Goal: Book appointment/travel/reservation

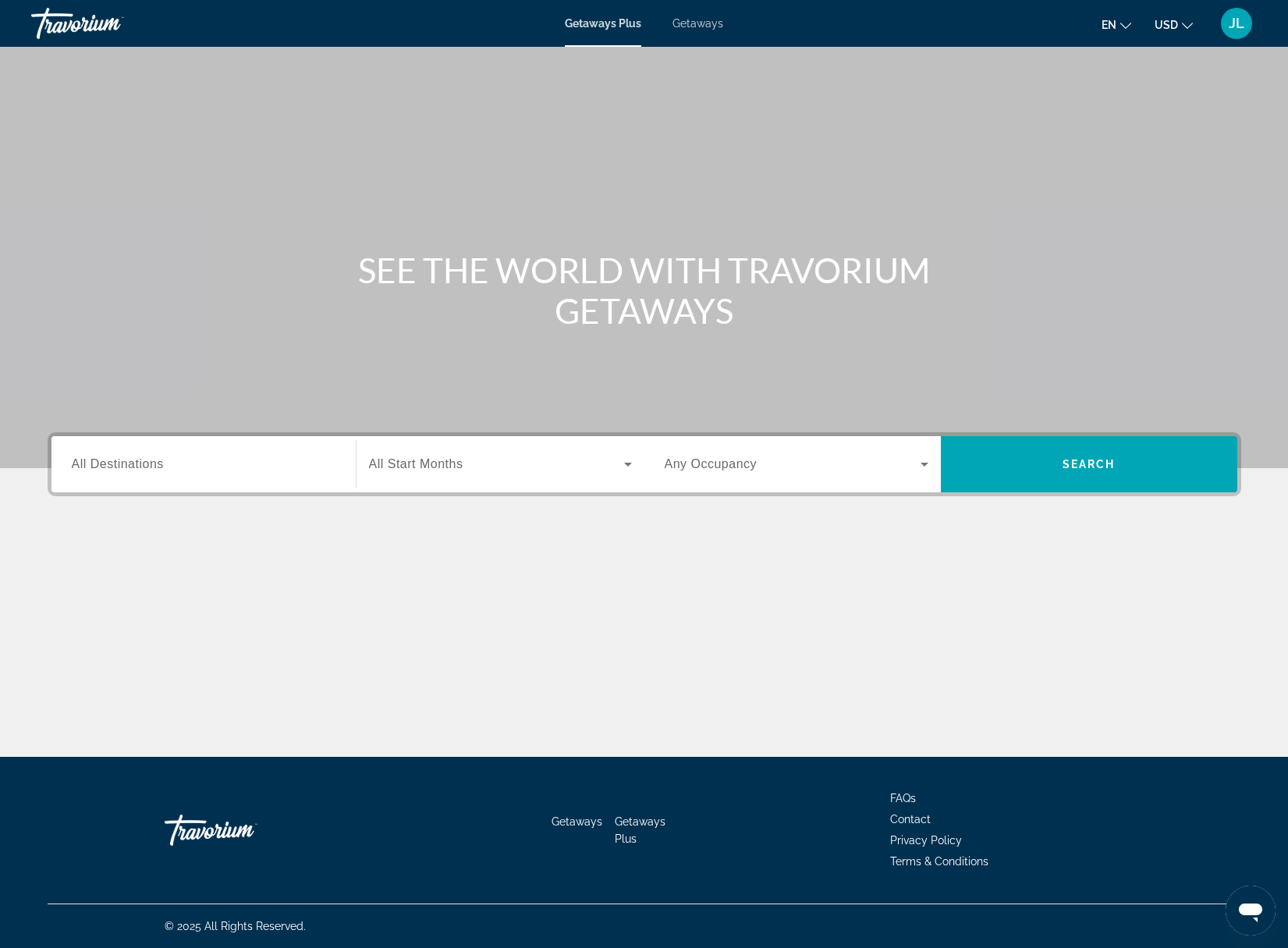
click at [194, 465] on input "Destination All Destinations" at bounding box center [203, 465] width 264 height 18
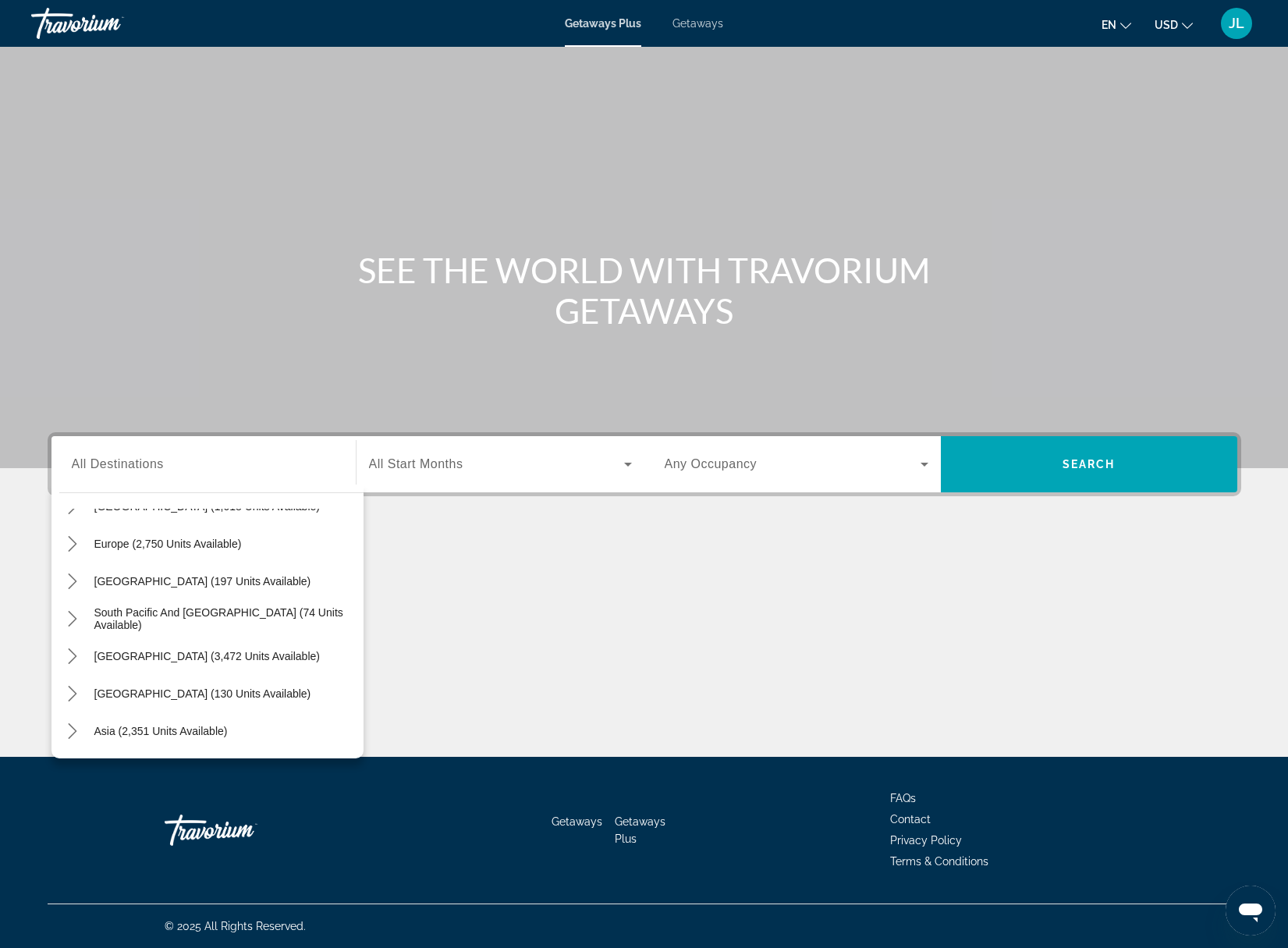
scroll to position [180, 0]
click at [169, 694] on span "[GEOGRAPHIC_DATA] (130 units available)" at bounding box center [202, 692] width 217 height 13
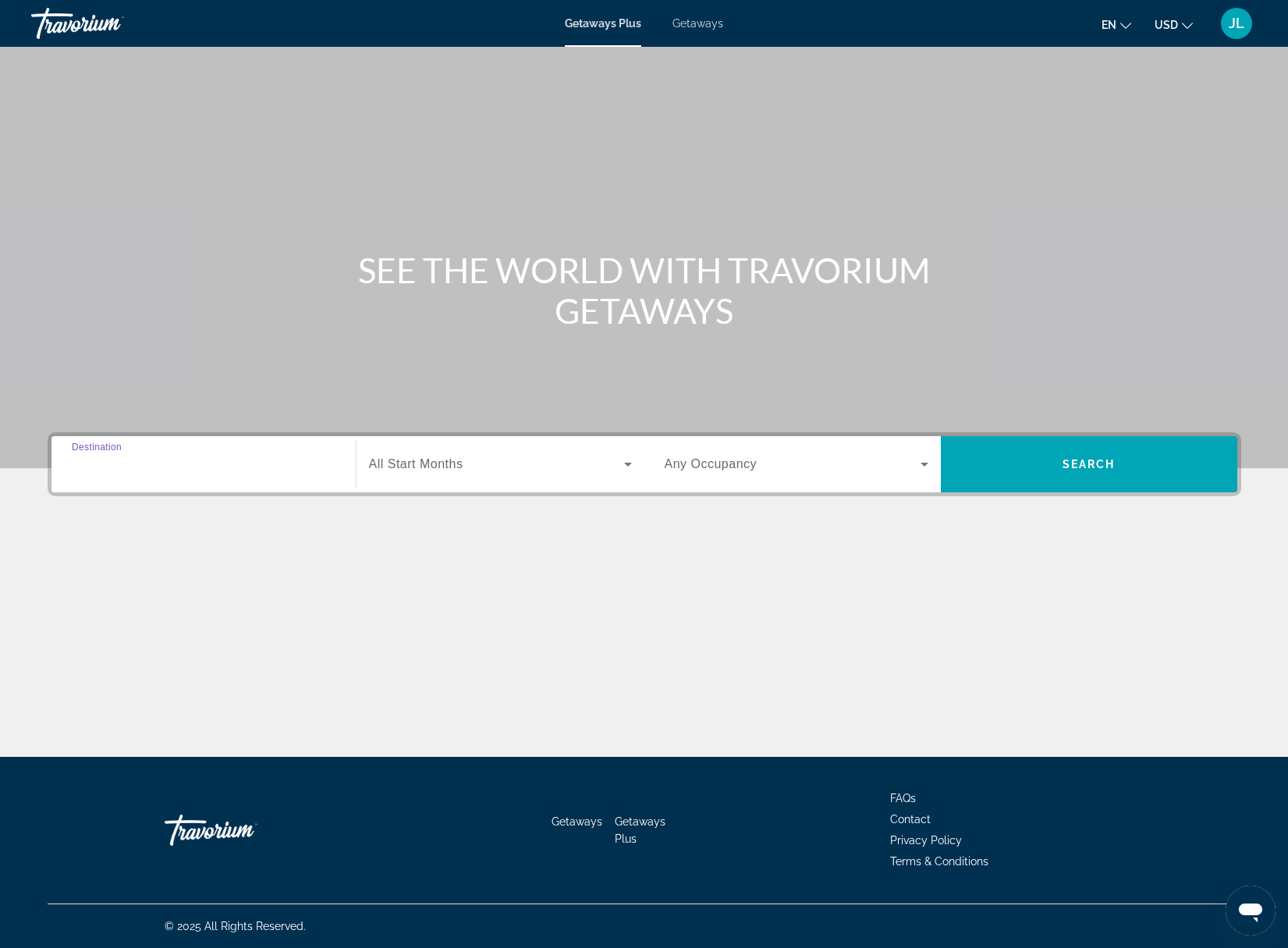
type input "**********"
click at [623, 467] on icon "Search widget" at bounding box center [628, 464] width 18 height 18
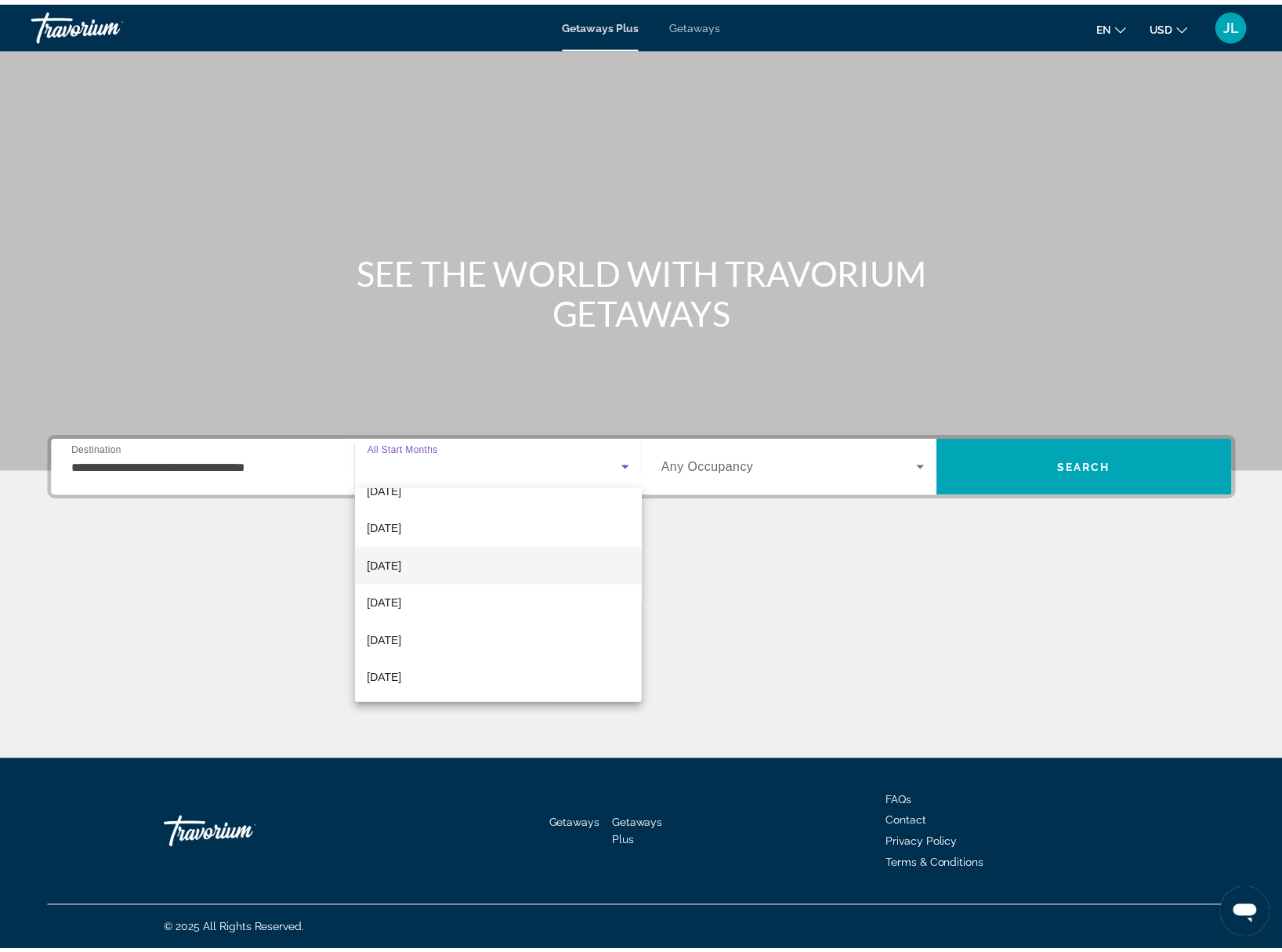
scroll to position [313, 0]
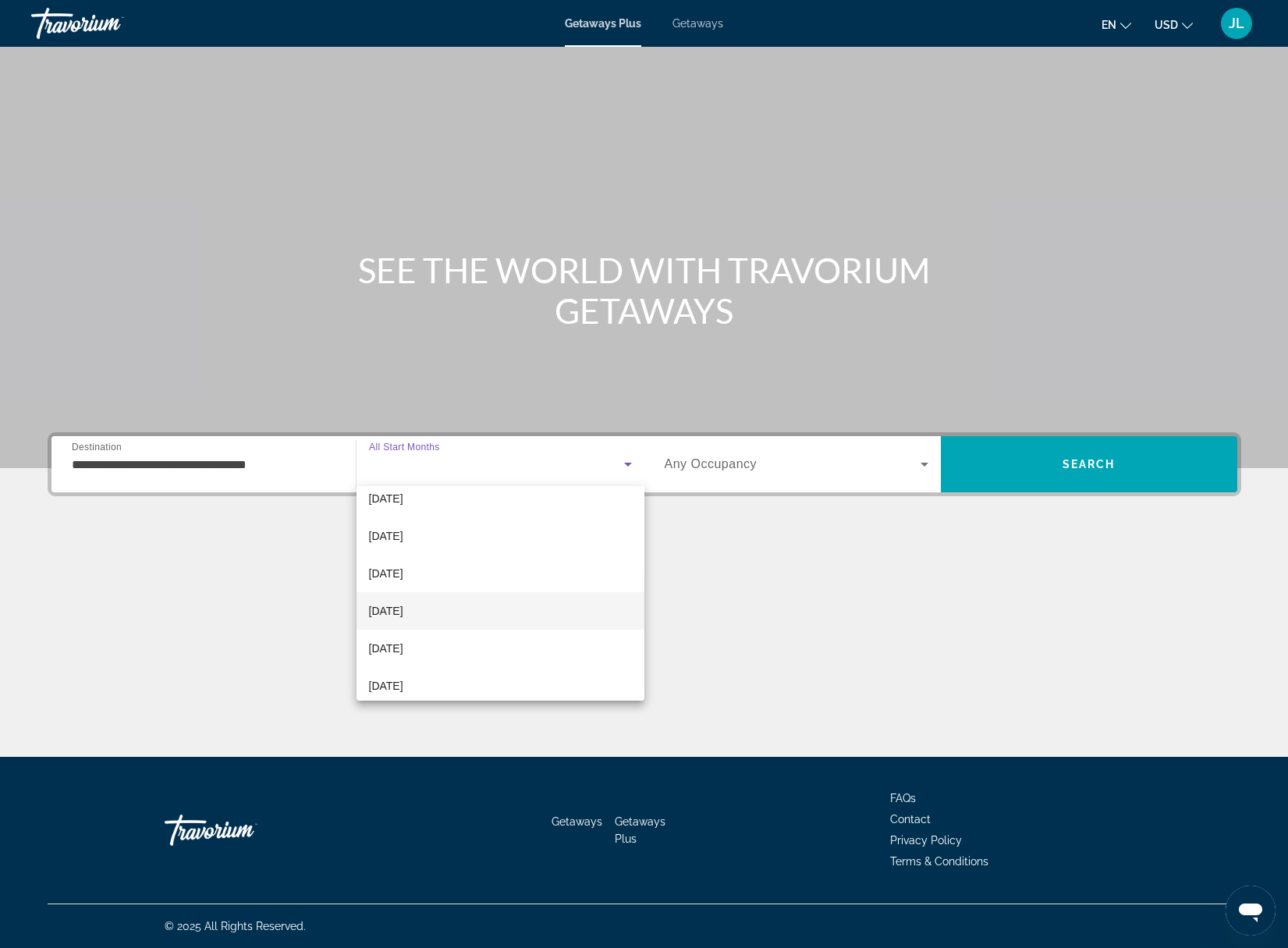
click at [403, 610] on span "[DATE]" at bounding box center [386, 611] width 34 height 18
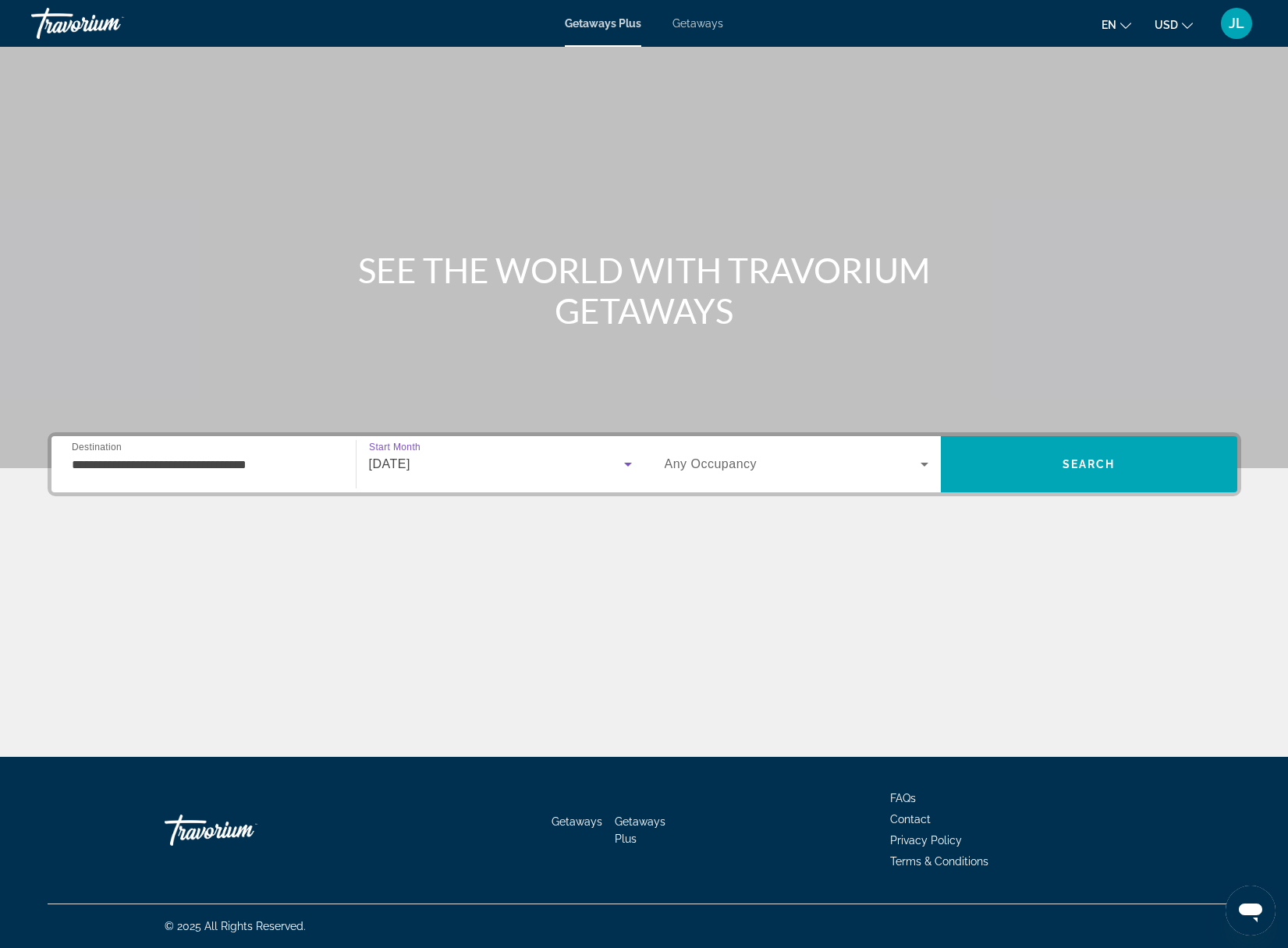
click at [918, 466] on icon "Search widget" at bounding box center [924, 464] width 18 height 18
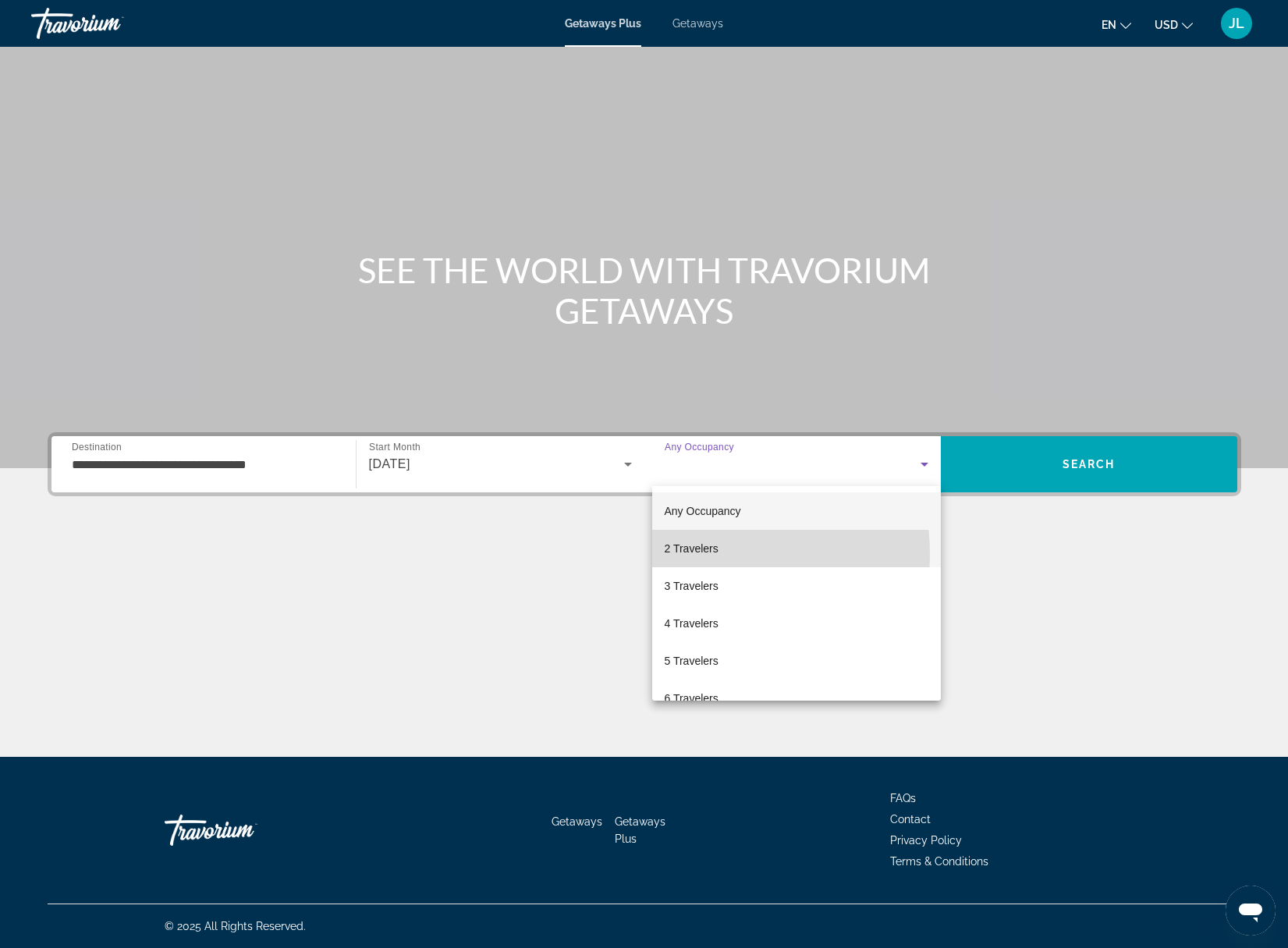
click at [709, 554] on span "2 Travelers" at bounding box center [691, 549] width 54 height 18
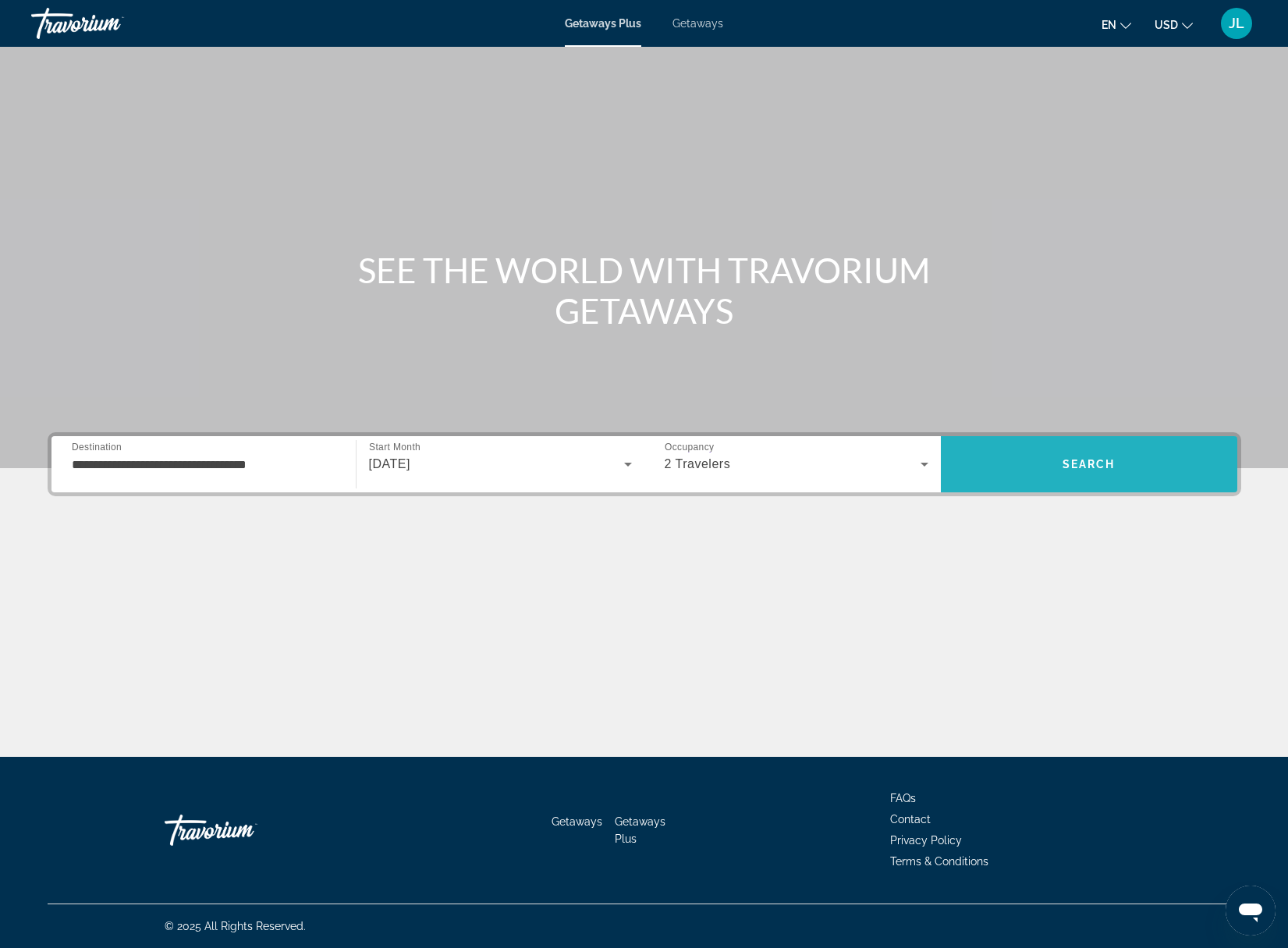
click at [1086, 461] on span "Search" at bounding box center [1089, 464] width 53 height 13
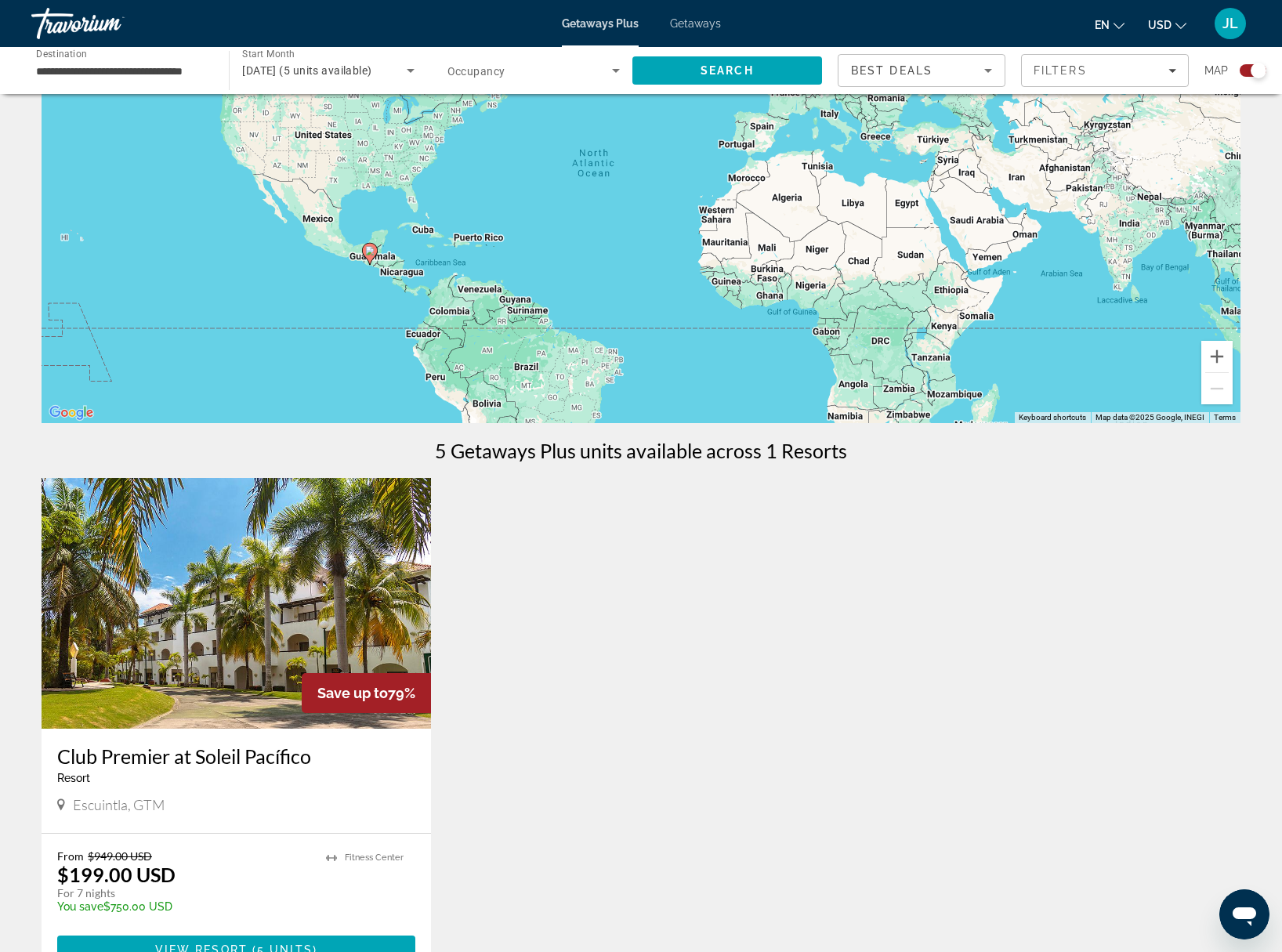
scroll to position [78, 0]
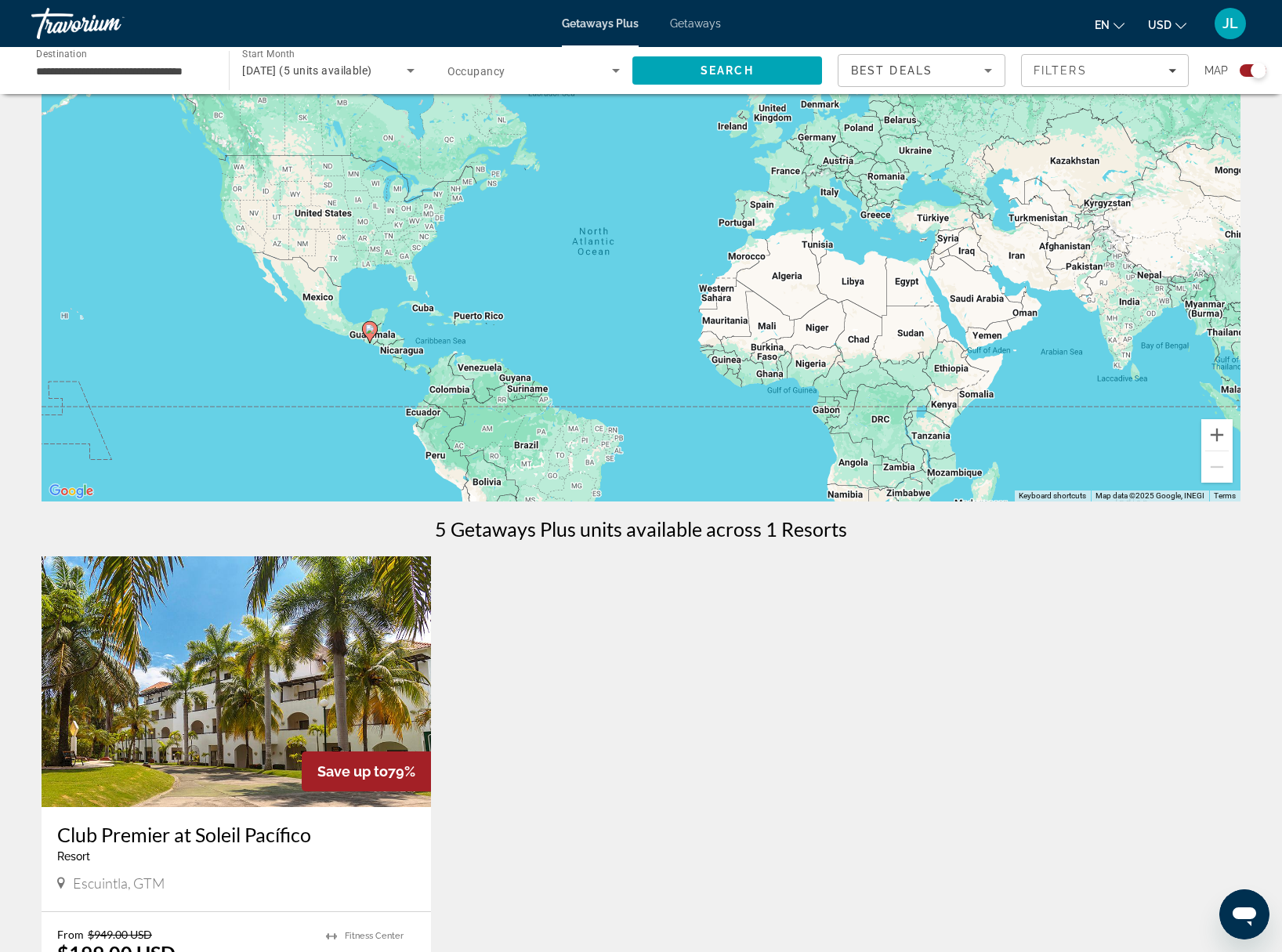
click at [419, 377] on div "To activate drag with keyboard, press Alt + Enter. Once in keyboard drag state,…" at bounding box center [641, 266] width 1199 height 470
click at [419, 376] on div "To activate drag with keyboard, press Alt + Enter. Once in keyboard drag state,…" at bounding box center [641, 266] width 1199 height 470
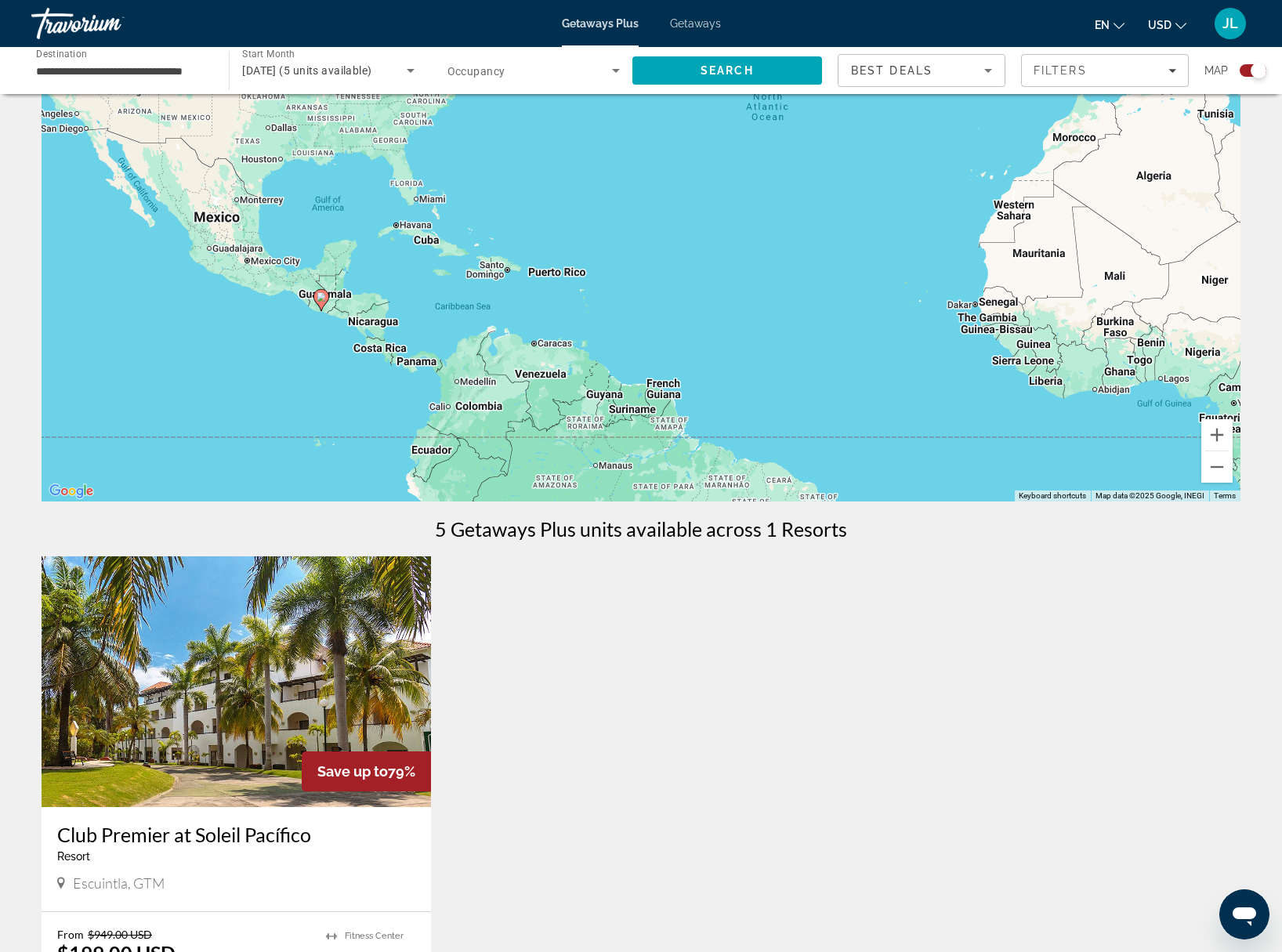
click at [429, 372] on div "To activate drag with keyboard, press Alt + Enter. Once in keyboard drag state,…" at bounding box center [641, 266] width 1199 height 470
click at [423, 371] on div "To activate drag with keyboard, press Alt + Enter. Once in keyboard drag state,…" at bounding box center [641, 266] width 1199 height 470
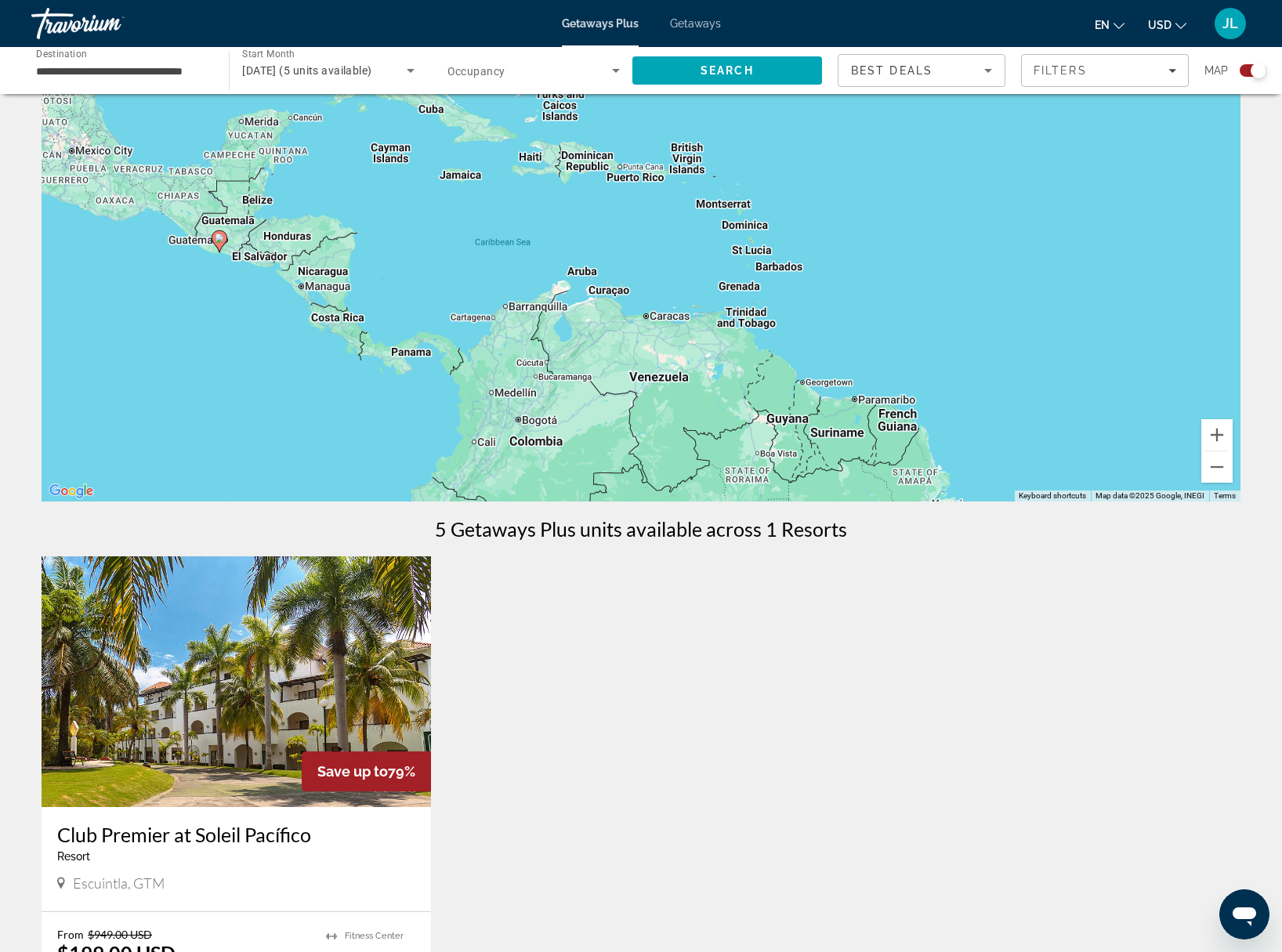
click at [414, 363] on div "To activate drag with keyboard, press Alt + Enter. Once in keyboard drag state,…" at bounding box center [641, 266] width 1199 height 470
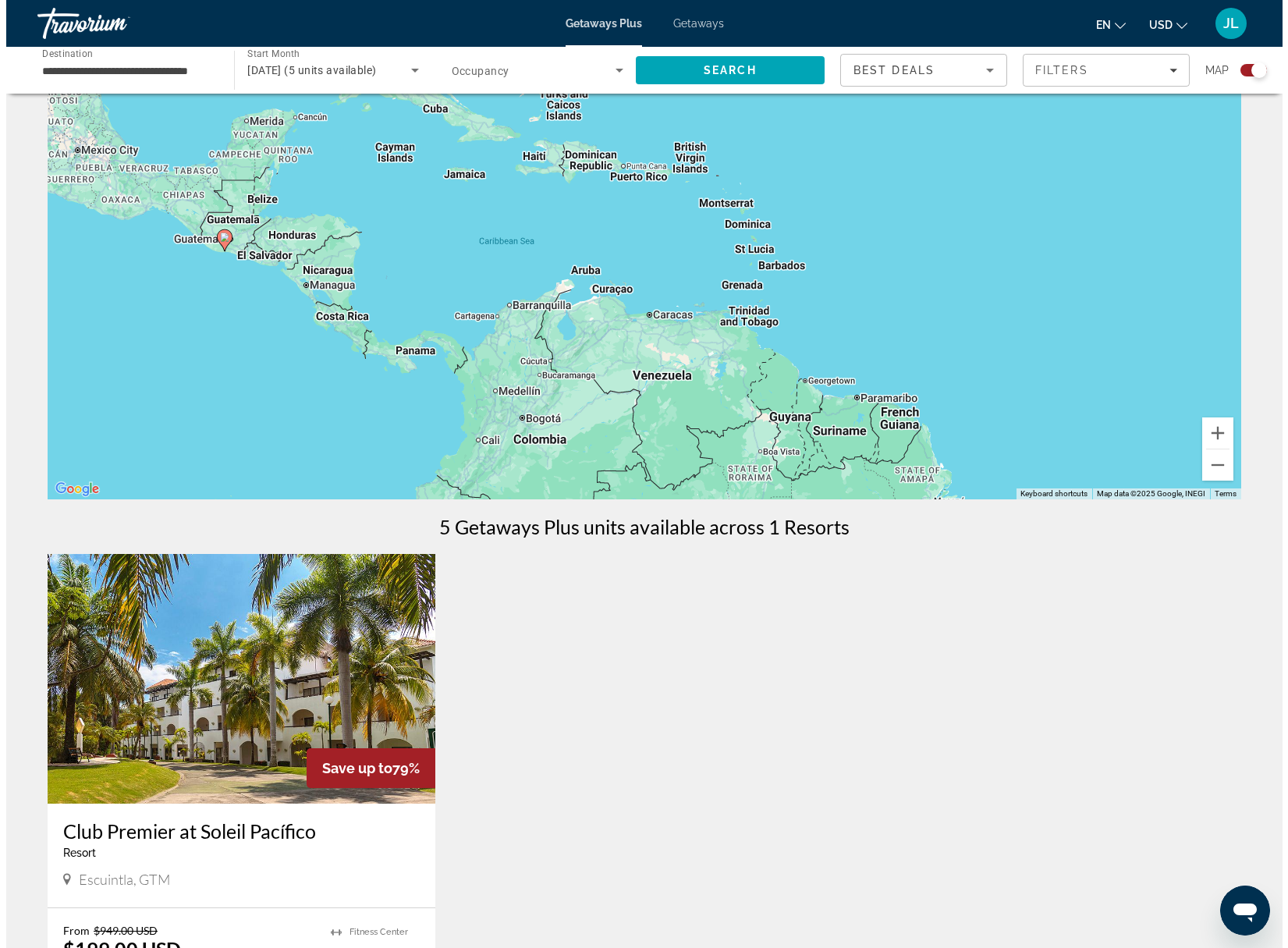
scroll to position [0, 0]
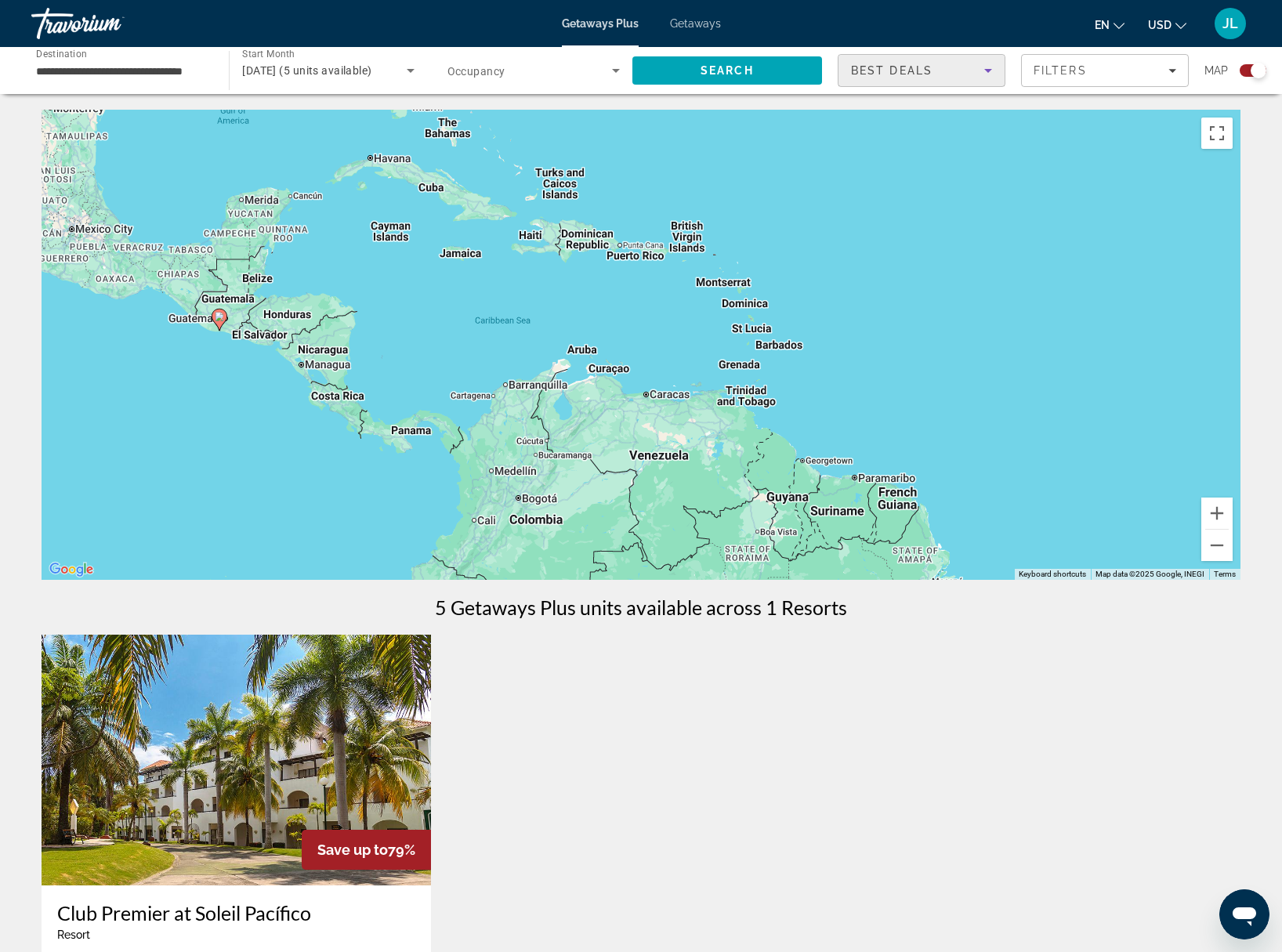
click at [991, 73] on icon "Sort by" at bounding box center [988, 70] width 19 height 19
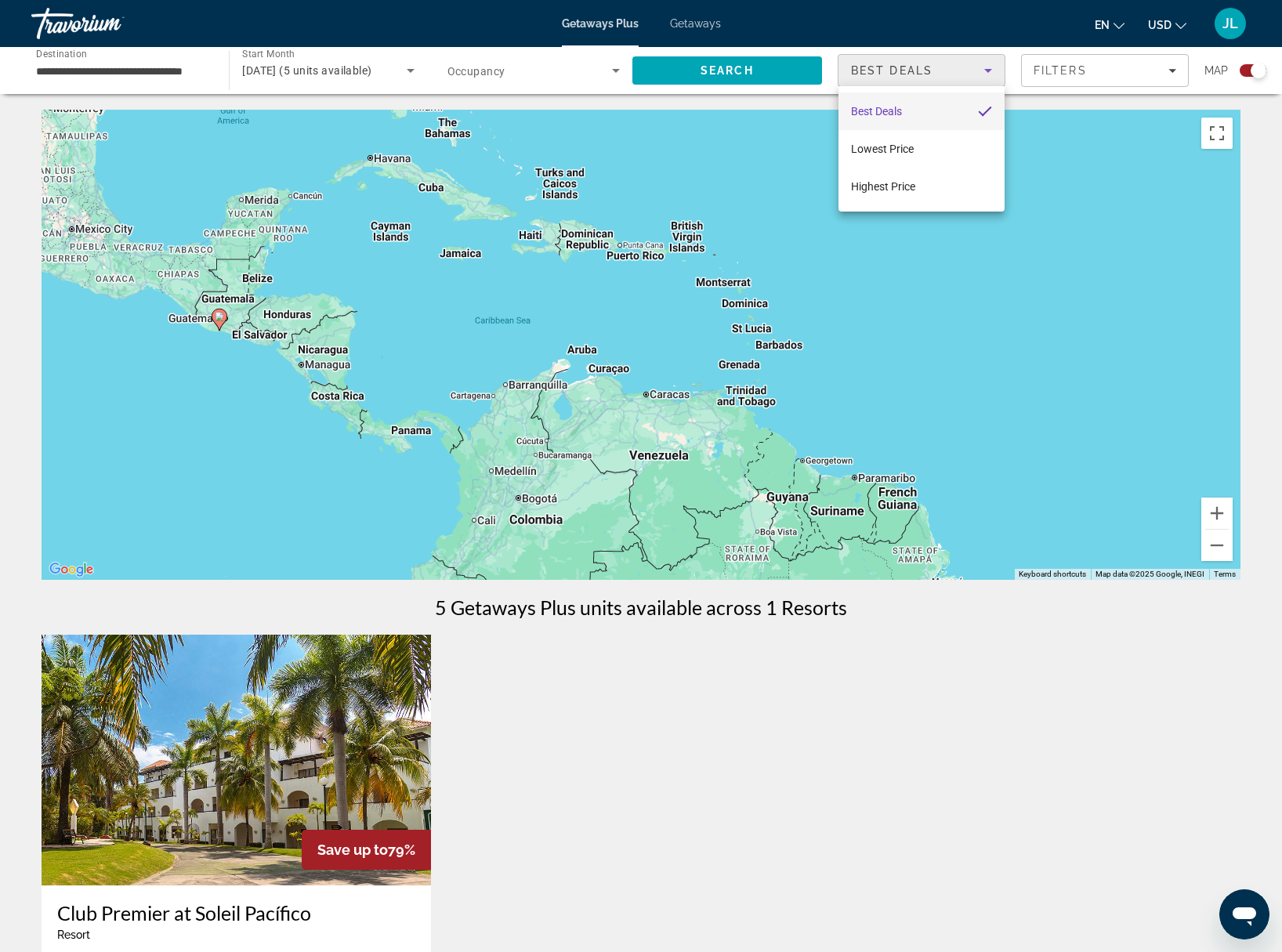
click at [1061, 73] on div at bounding box center [641, 476] width 1282 height 952
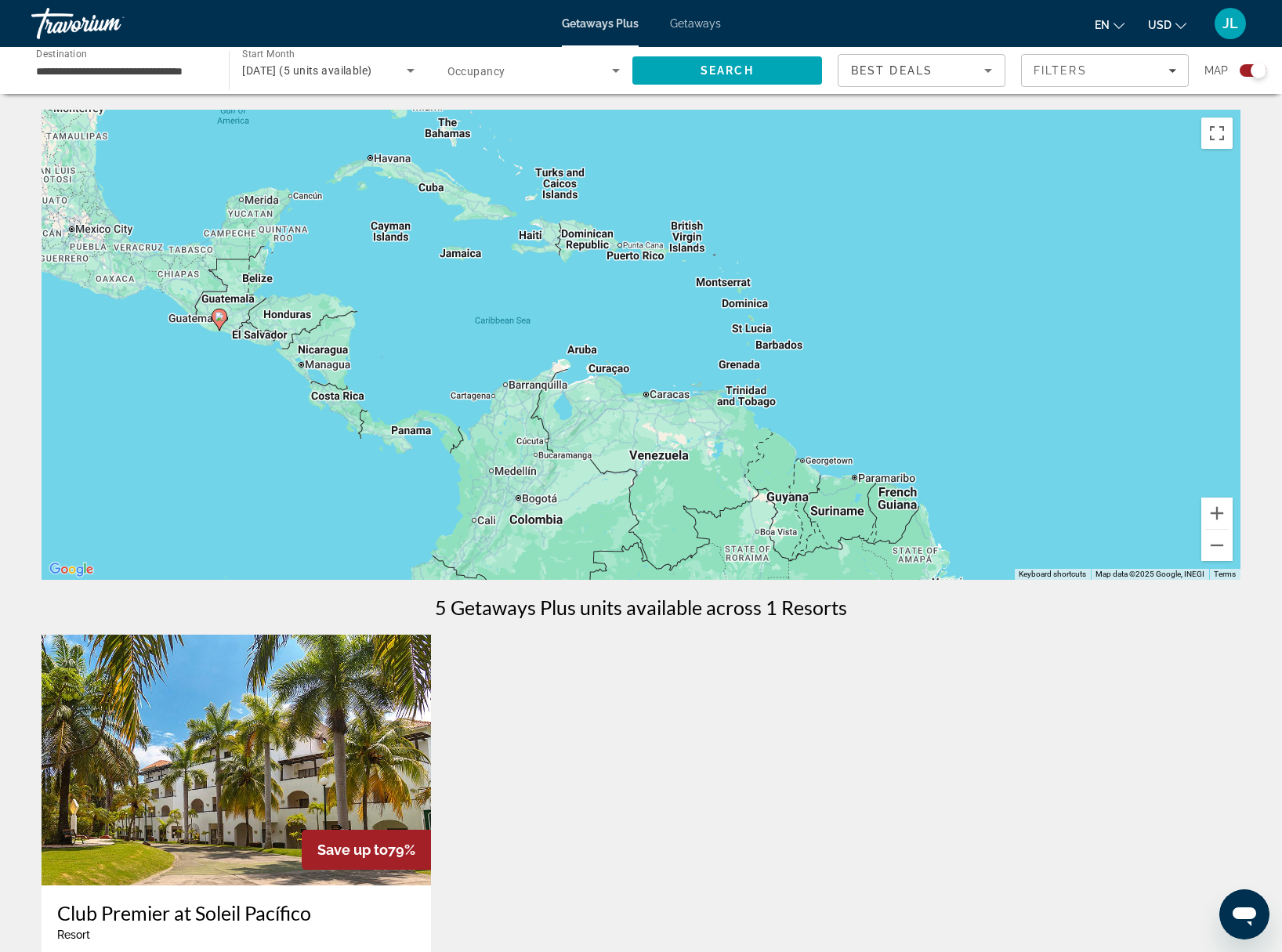
click at [1061, 73] on span "Filters" at bounding box center [1060, 70] width 53 height 13
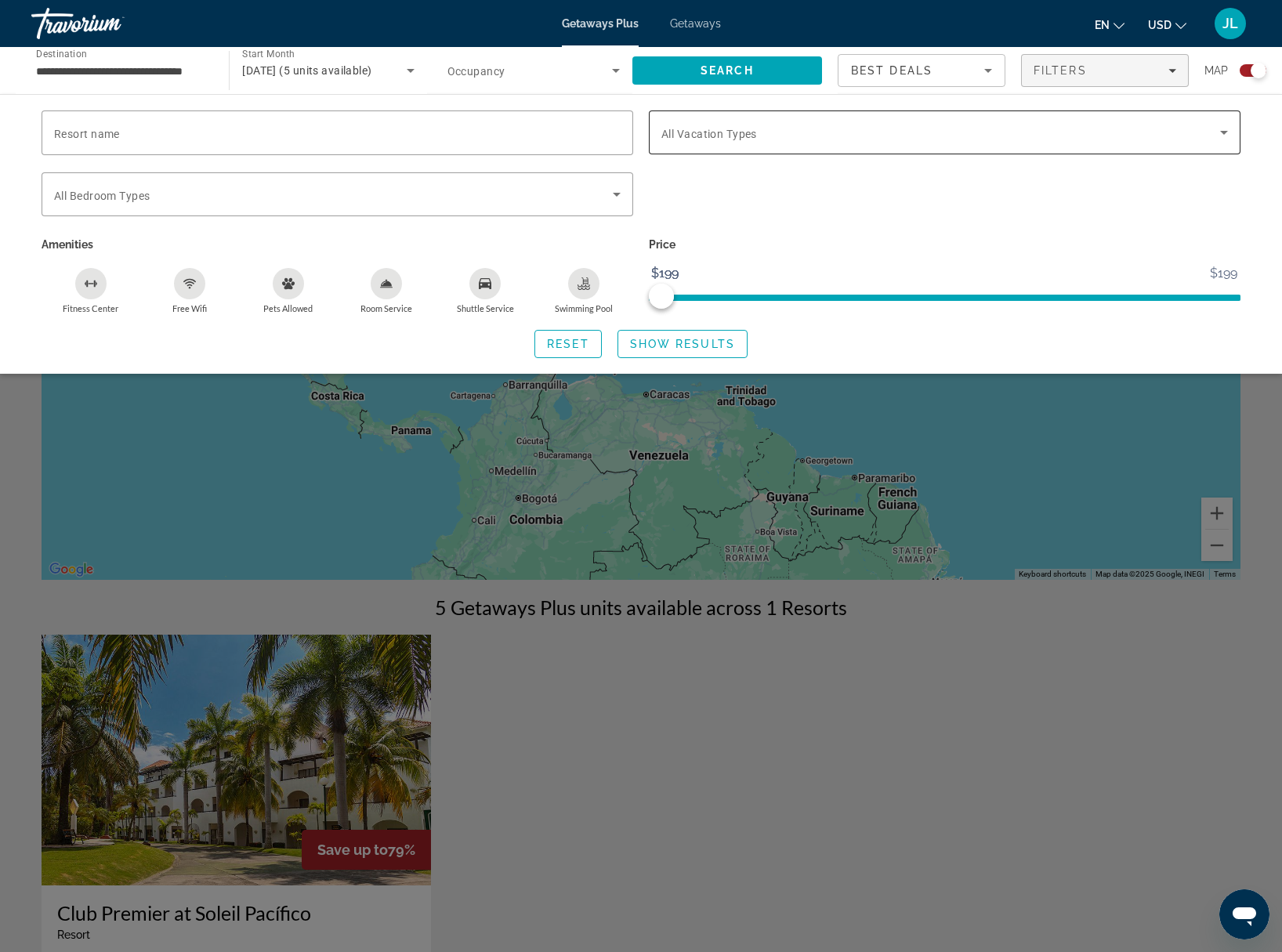
click at [740, 140] on div "Vacation Types All Vacation Types" at bounding box center [944, 133] width 566 height 44
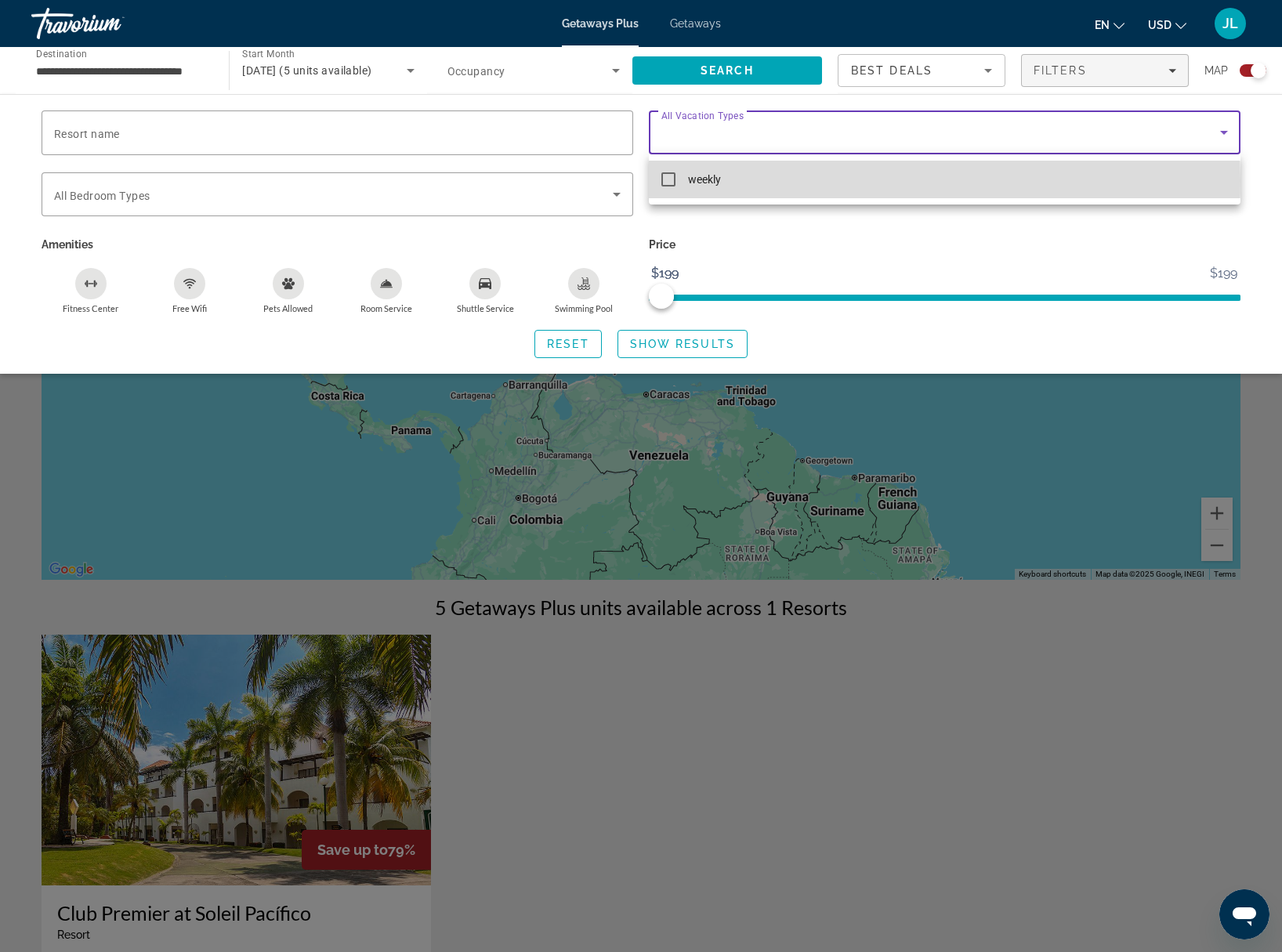
click at [666, 181] on mat-pseudo-checkbox at bounding box center [668, 179] width 14 height 14
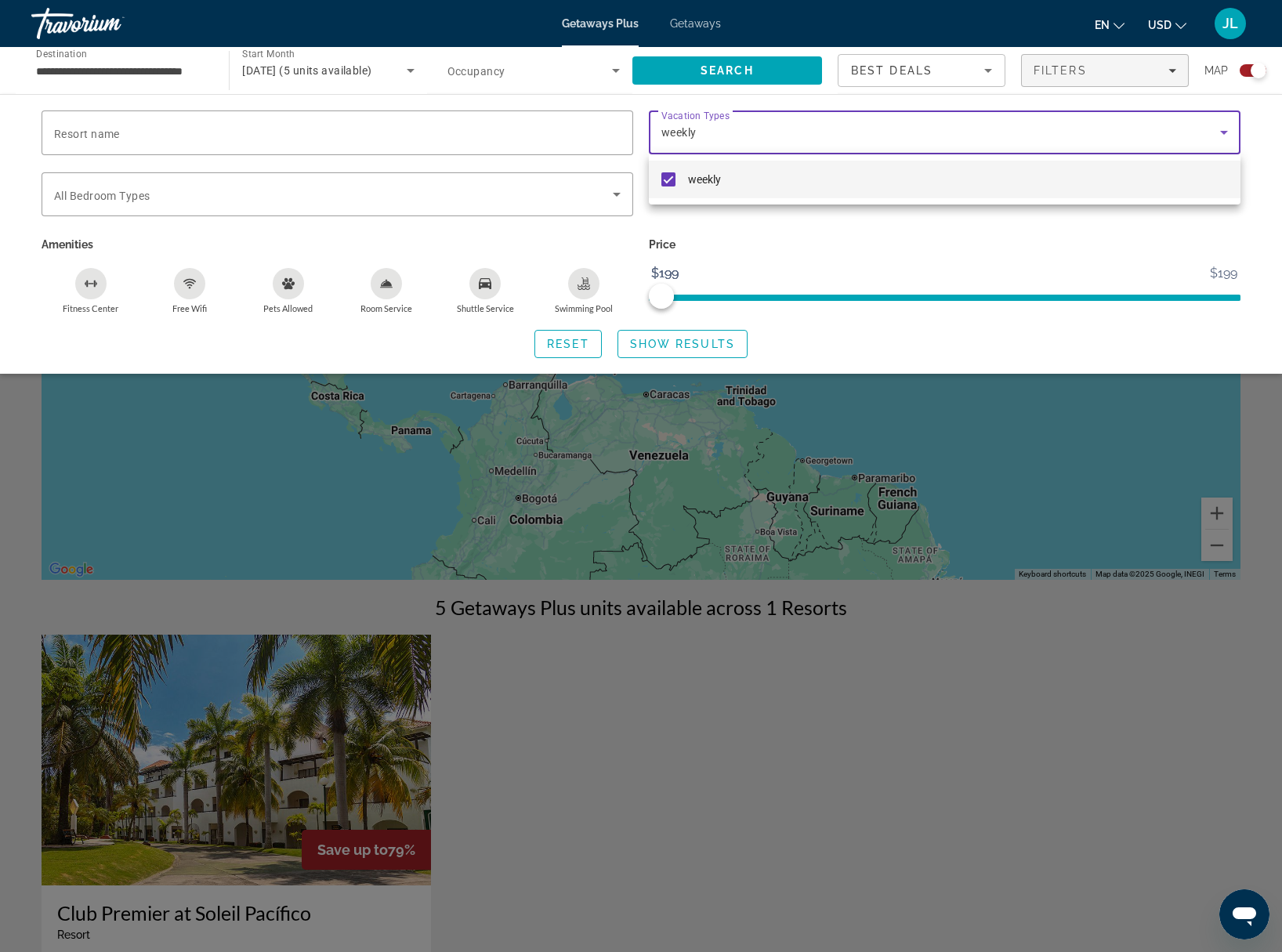
click at [757, 231] on div at bounding box center [641, 476] width 1282 height 952
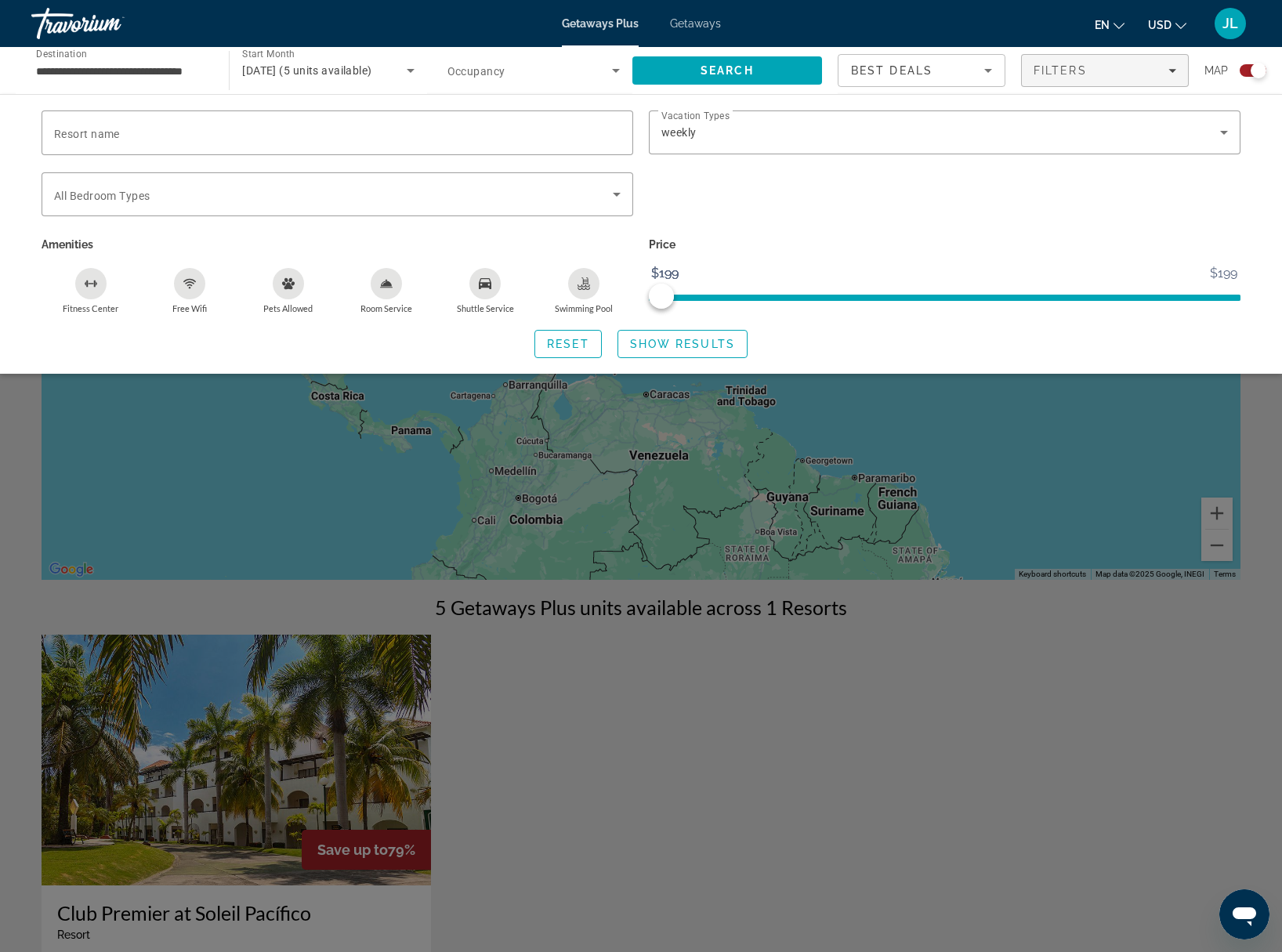
click at [201, 288] on div "Free Wifi" at bounding box center [189, 284] width 31 height 31
click at [390, 284] on icon "Room Service" at bounding box center [386, 283] width 11 height 7
click at [498, 288] on div "Shuttle Service" at bounding box center [484, 284] width 31 height 31
click at [645, 335] on span "Search widget" at bounding box center [683, 343] width 128 height 38
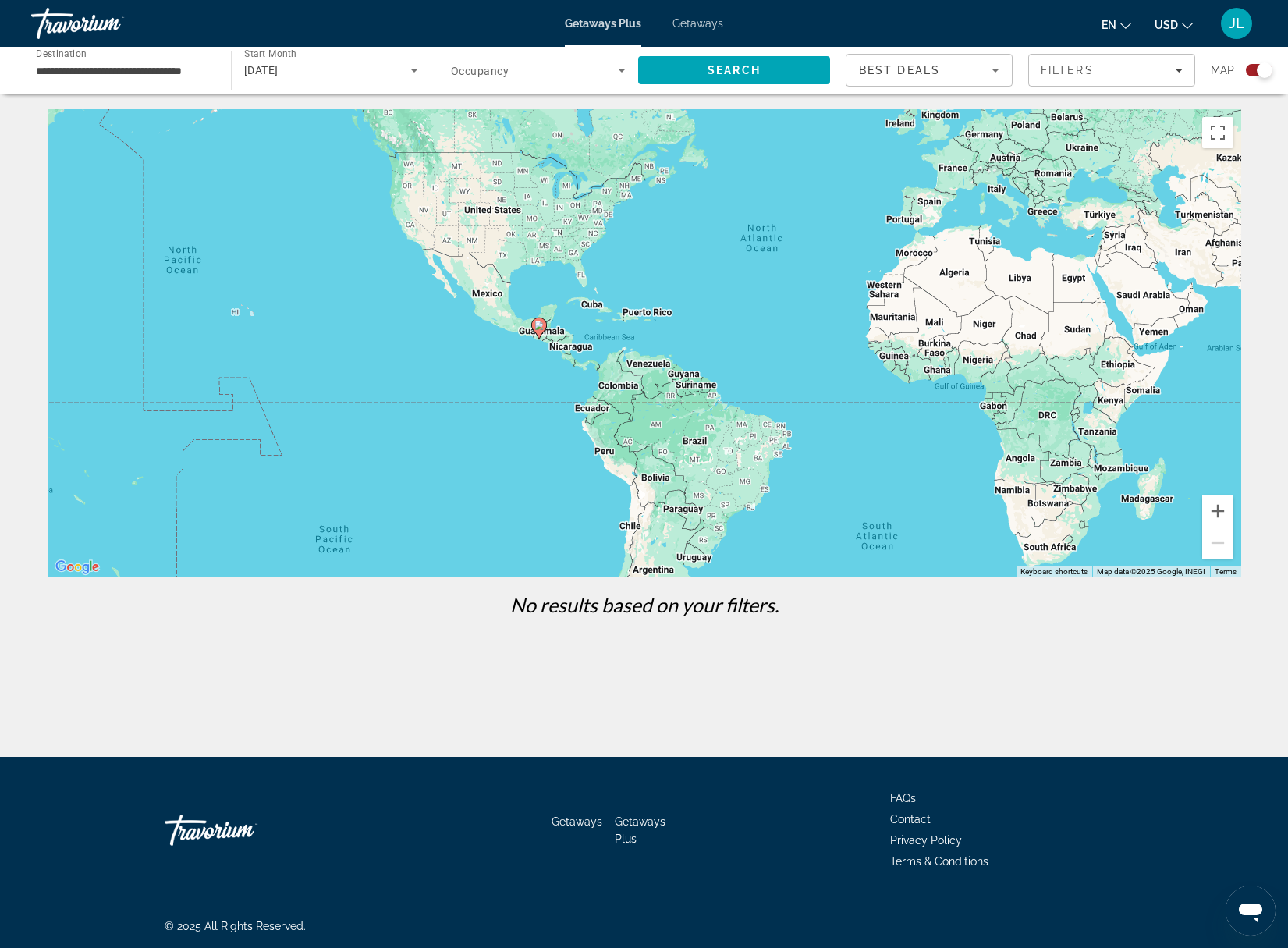
click at [537, 326] on image "Main content" at bounding box center [539, 325] width 9 height 9
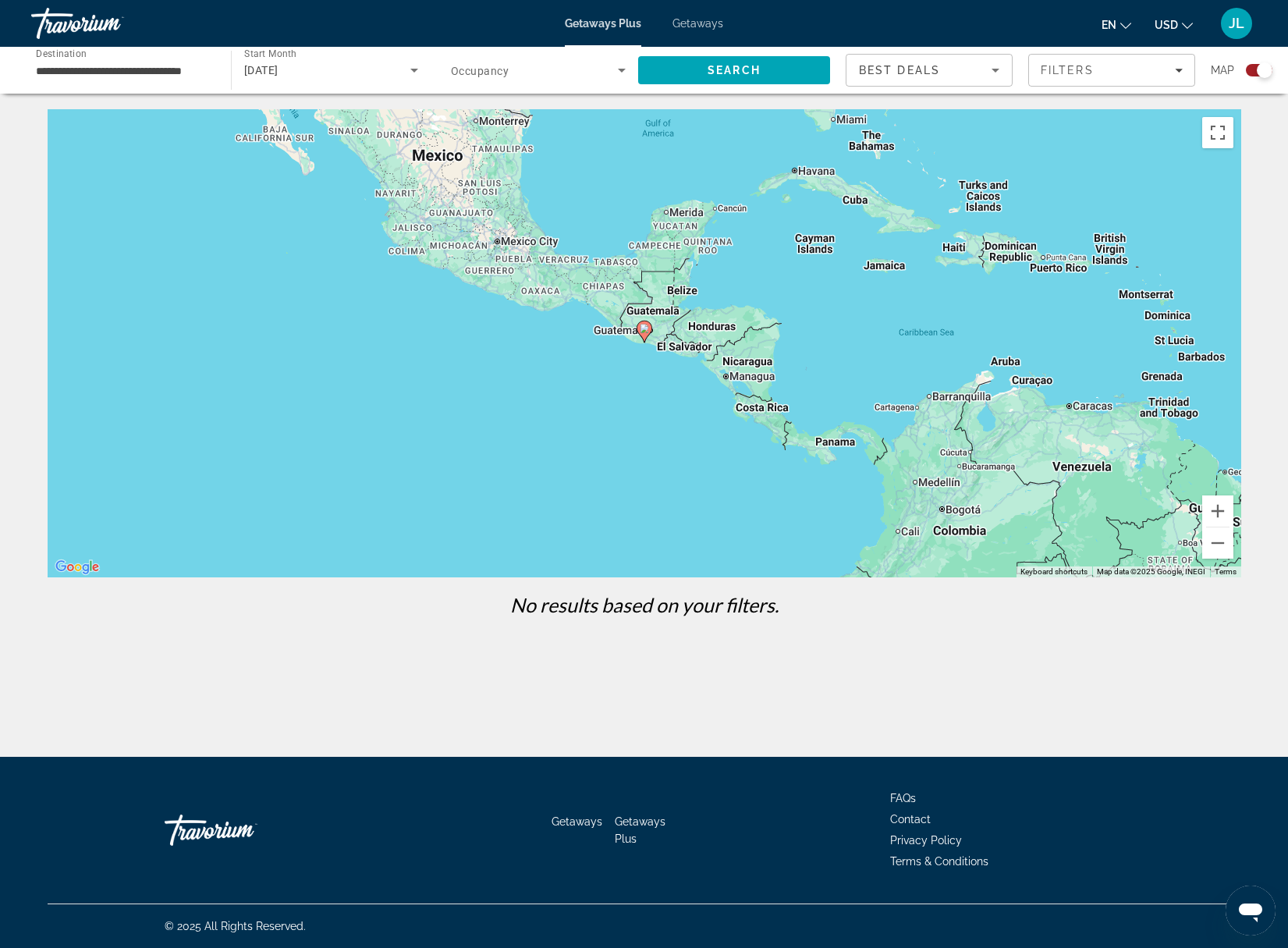
click at [1259, 68] on div "Search widget" at bounding box center [1264, 70] width 16 height 16
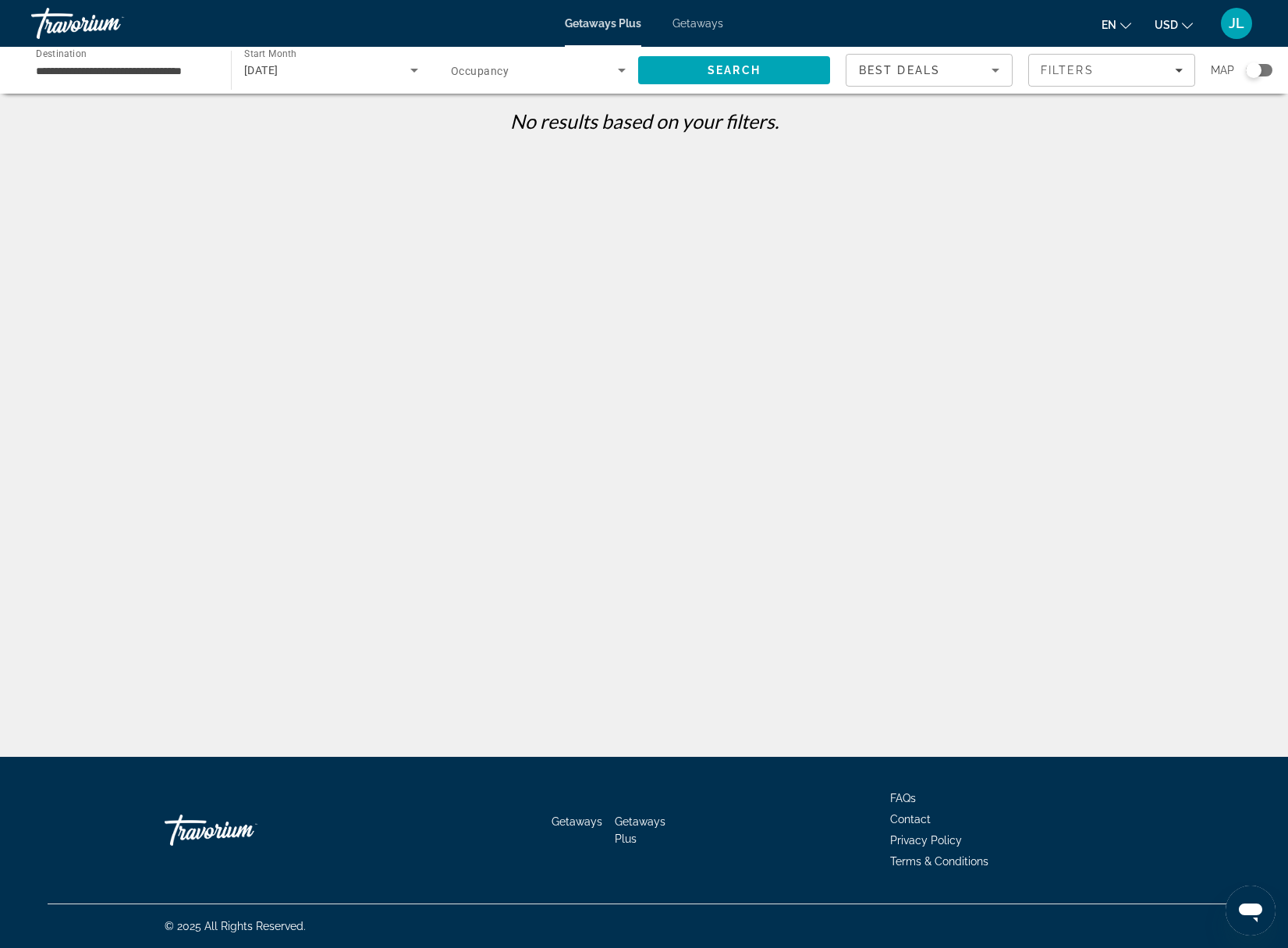
click at [1260, 70] on div "Search widget" at bounding box center [1254, 70] width 16 height 16
